Goal: Use online tool/utility: Use online tool/utility

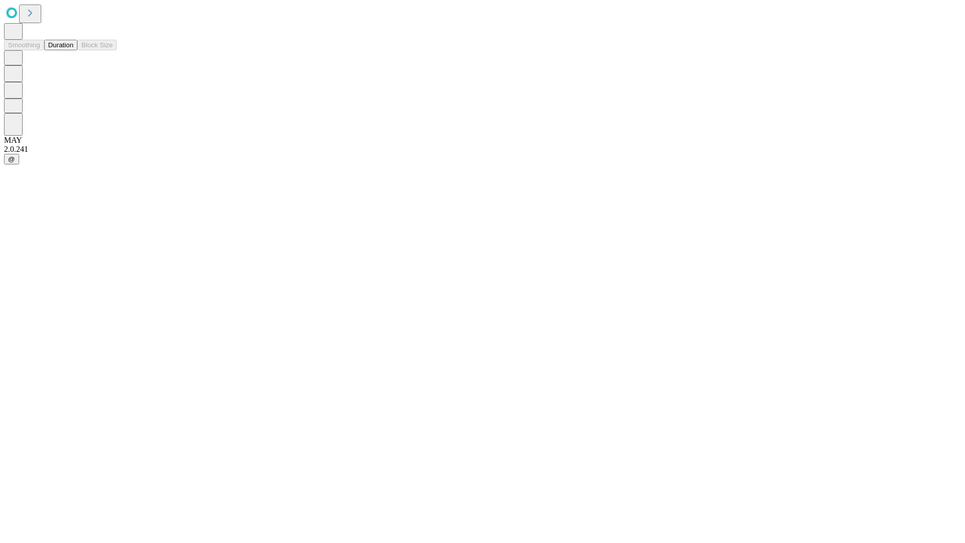
click at [73, 50] on button "Duration" at bounding box center [60, 45] width 33 height 11
click at [113, 234] on input "text" at bounding box center [76, 239] width 71 height 10
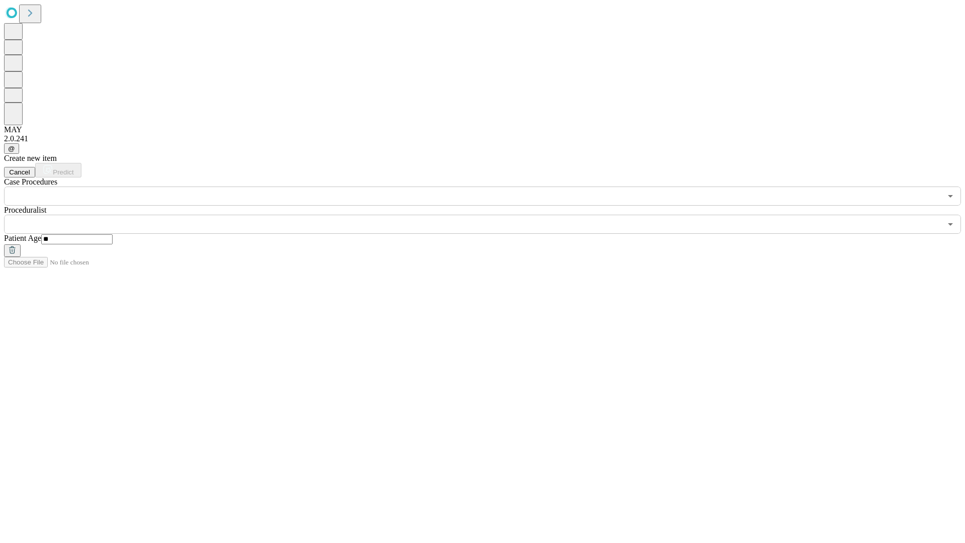
type input "**"
click at [489, 215] on input "text" at bounding box center [472, 224] width 937 height 19
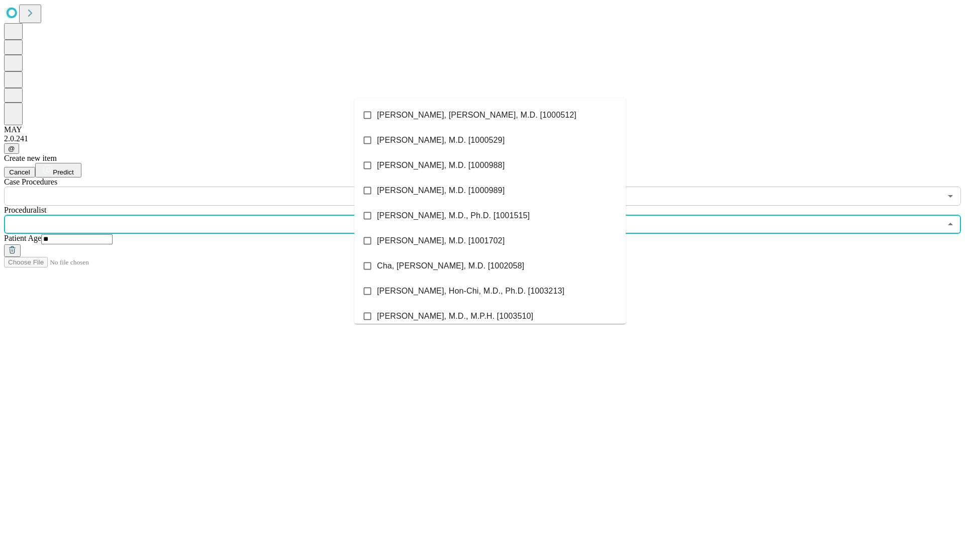
click at [490, 115] on li "[PERSON_NAME], [PERSON_NAME], M.D. [1000512]" at bounding box center [489, 114] width 271 height 25
click at [211, 186] on input "text" at bounding box center [472, 195] width 937 height 19
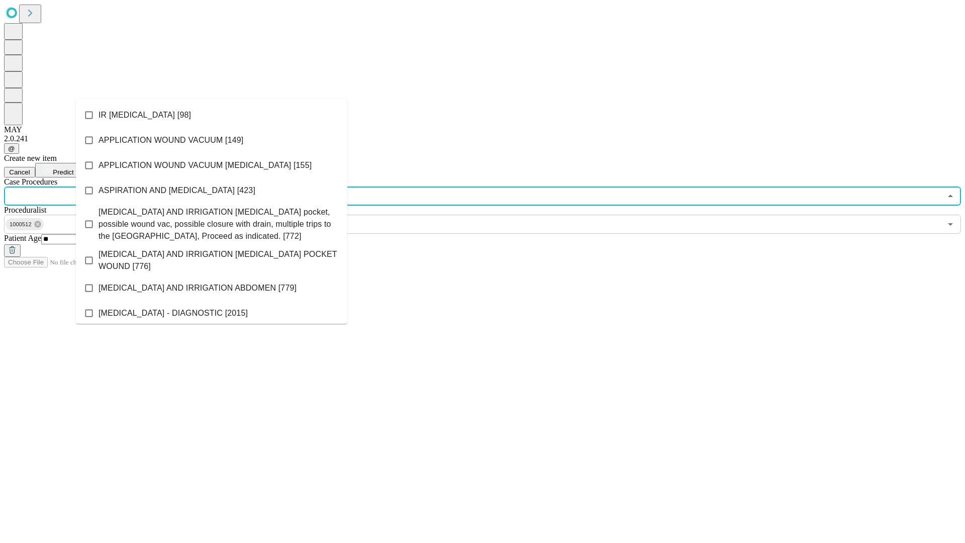
click at [212, 115] on li "IR [MEDICAL_DATA] [98]" at bounding box center [211, 114] width 271 height 25
